Goal: Task Accomplishment & Management: Manage account settings

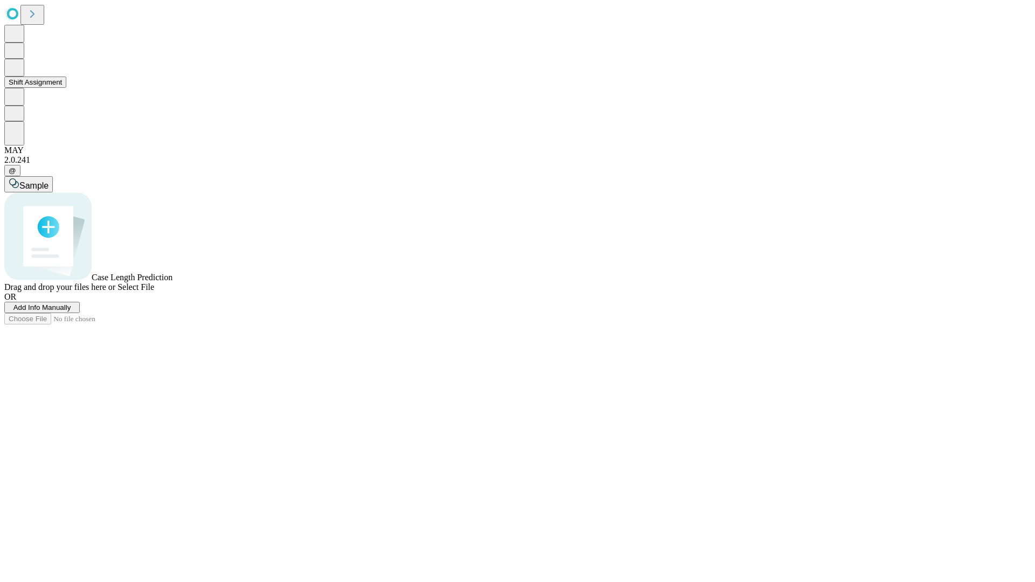
click at [66, 88] on button "Shift Assignment" at bounding box center [35, 82] width 62 height 11
